Goal: Information Seeking & Learning: Learn about a topic

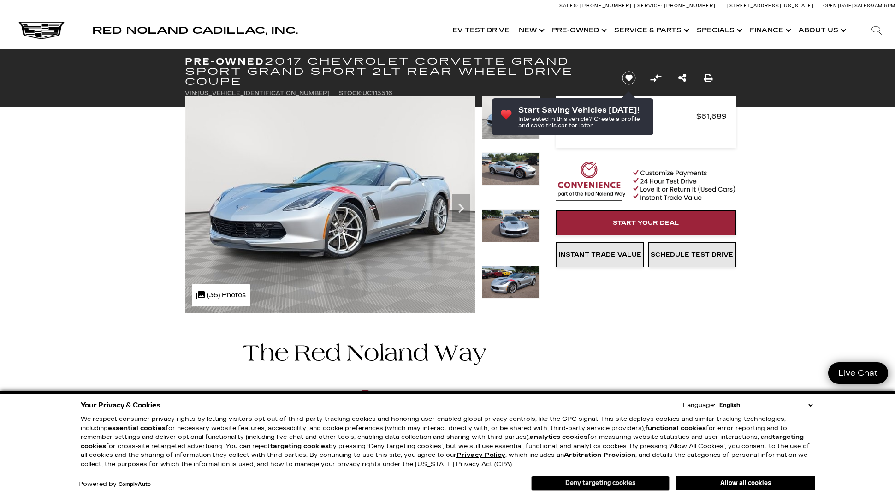
click at [643, 482] on button "Deny targeting cookies" at bounding box center [600, 483] width 138 height 15
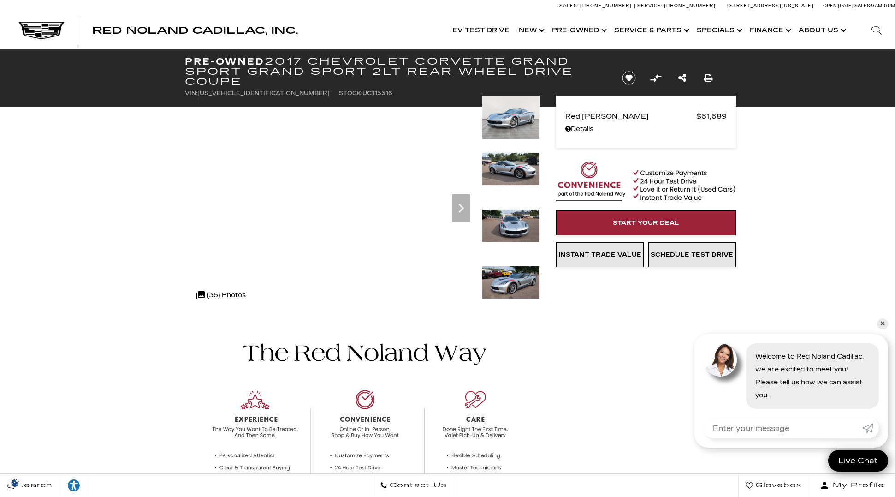
click at [513, 281] on img at bounding box center [511, 282] width 58 height 33
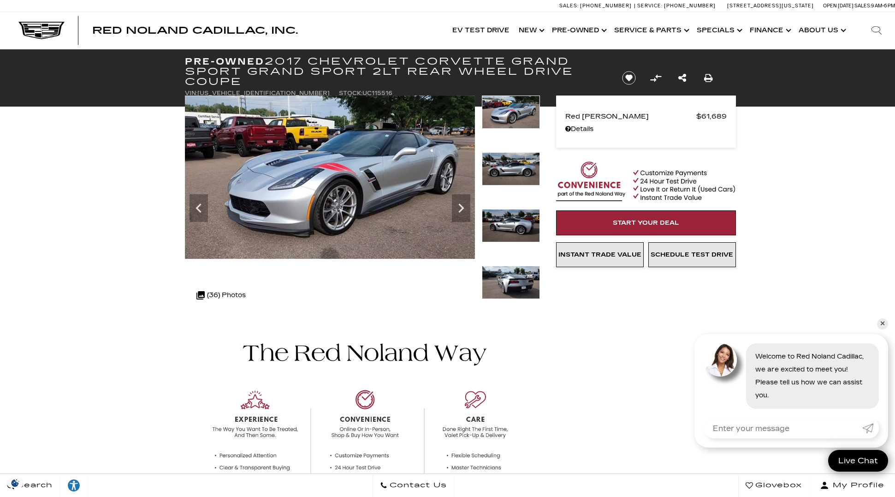
click at [513, 281] on img at bounding box center [511, 282] width 58 height 33
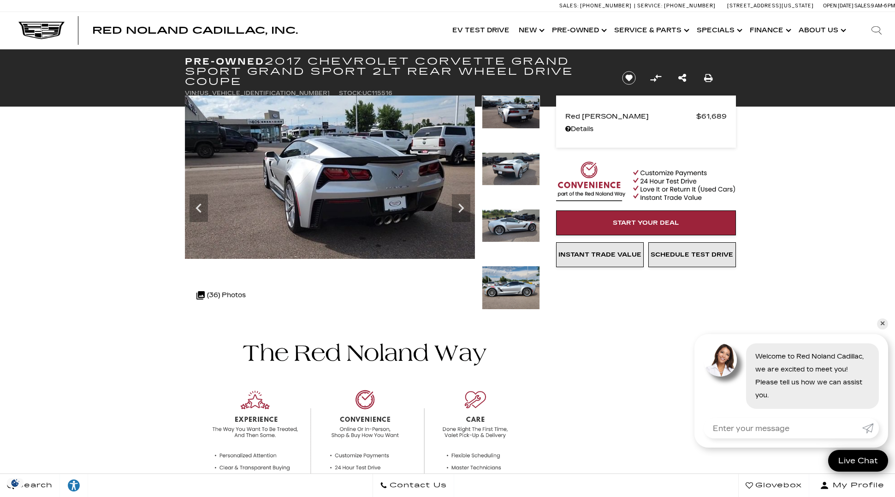
click at [513, 281] on img at bounding box center [511, 288] width 58 height 44
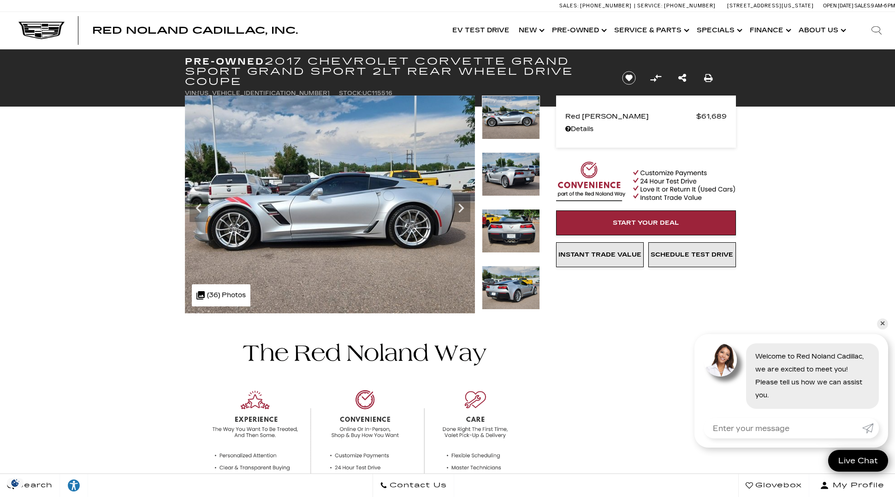
click at [513, 281] on img at bounding box center [511, 288] width 58 height 44
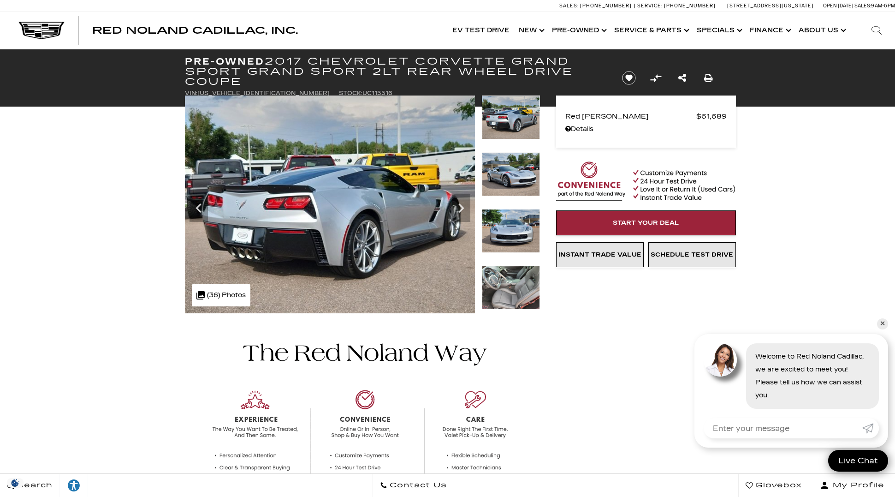
click at [513, 281] on img at bounding box center [511, 288] width 58 height 44
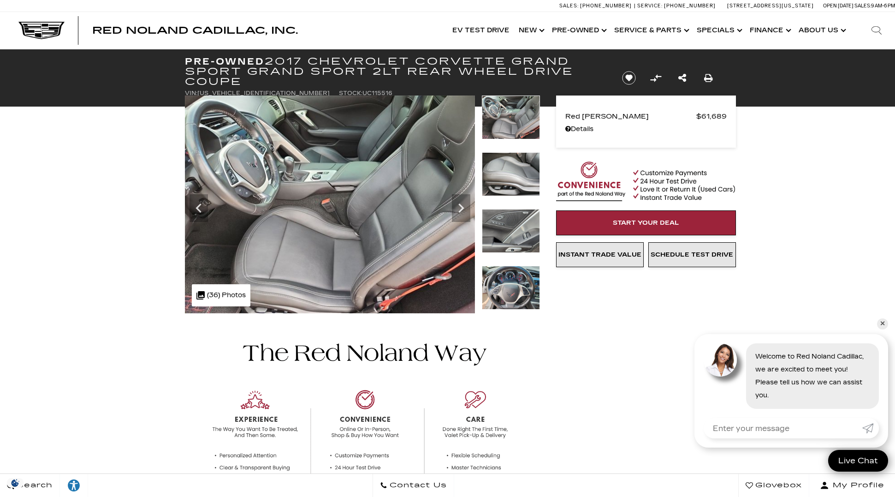
click at [513, 281] on img at bounding box center [511, 288] width 58 height 44
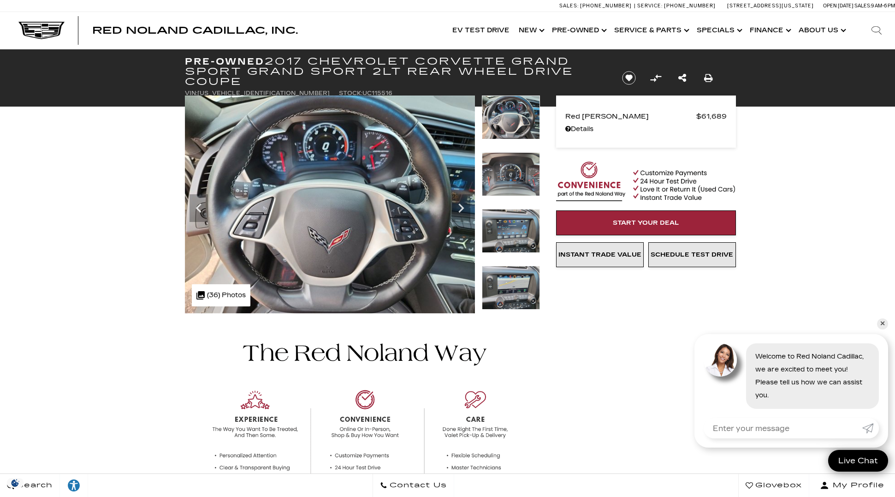
click at [513, 281] on img at bounding box center [511, 288] width 58 height 44
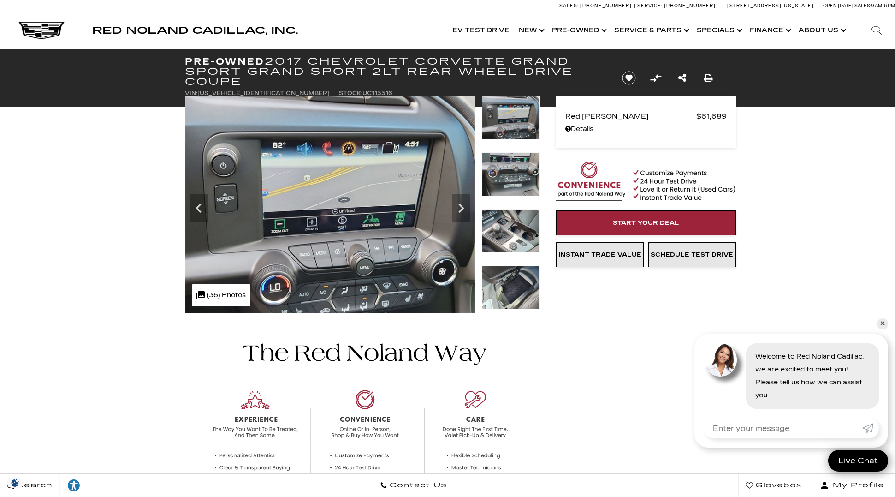
click at [513, 281] on img at bounding box center [511, 288] width 58 height 44
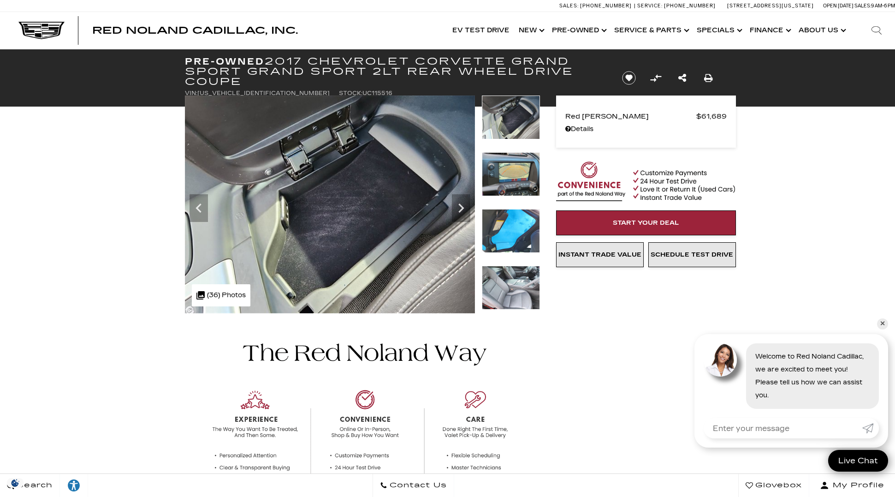
click at [513, 231] on img at bounding box center [511, 231] width 58 height 44
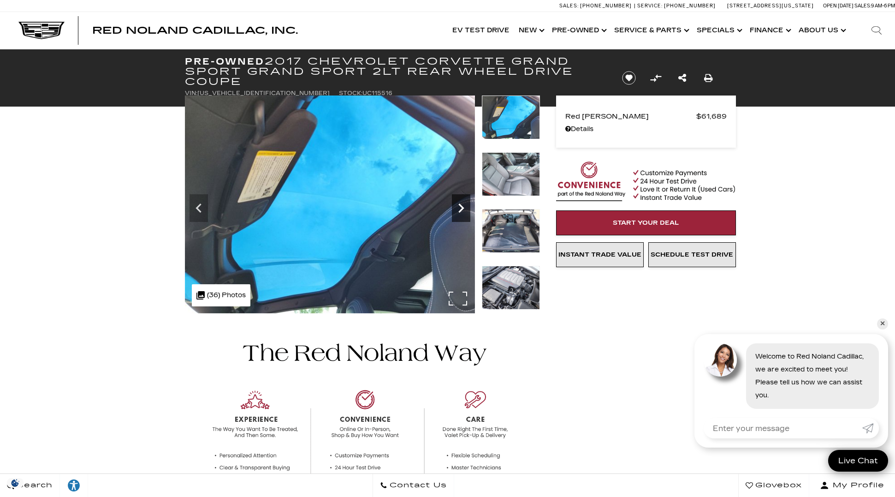
click at [459, 205] on icon "Next" at bounding box center [461, 208] width 18 height 18
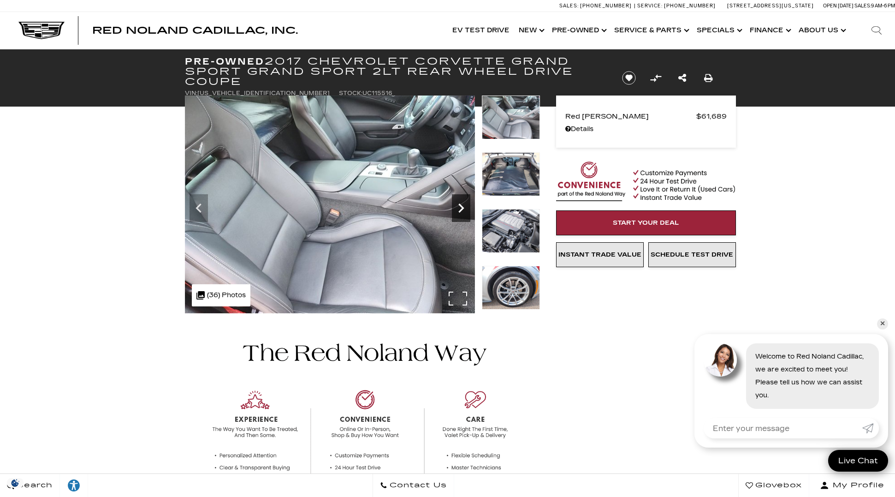
click at [458, 204] on icon "Next" at bounding box center [461, 208] width 18 height 18
